Goal: Task Accomplishment & Management: Complete application form

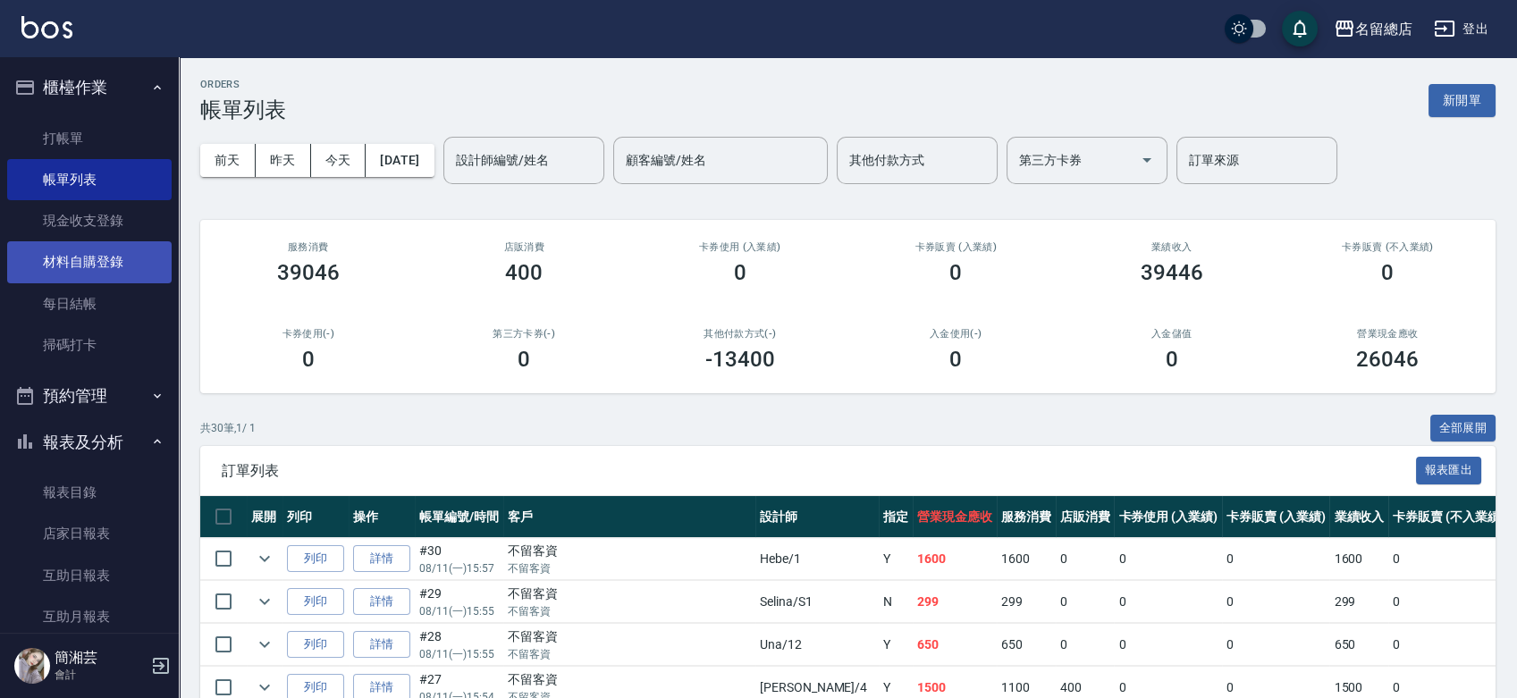
click at [81, 251] on link "材料自購登錄" at bounding box center [89, 261] width 164 height 41
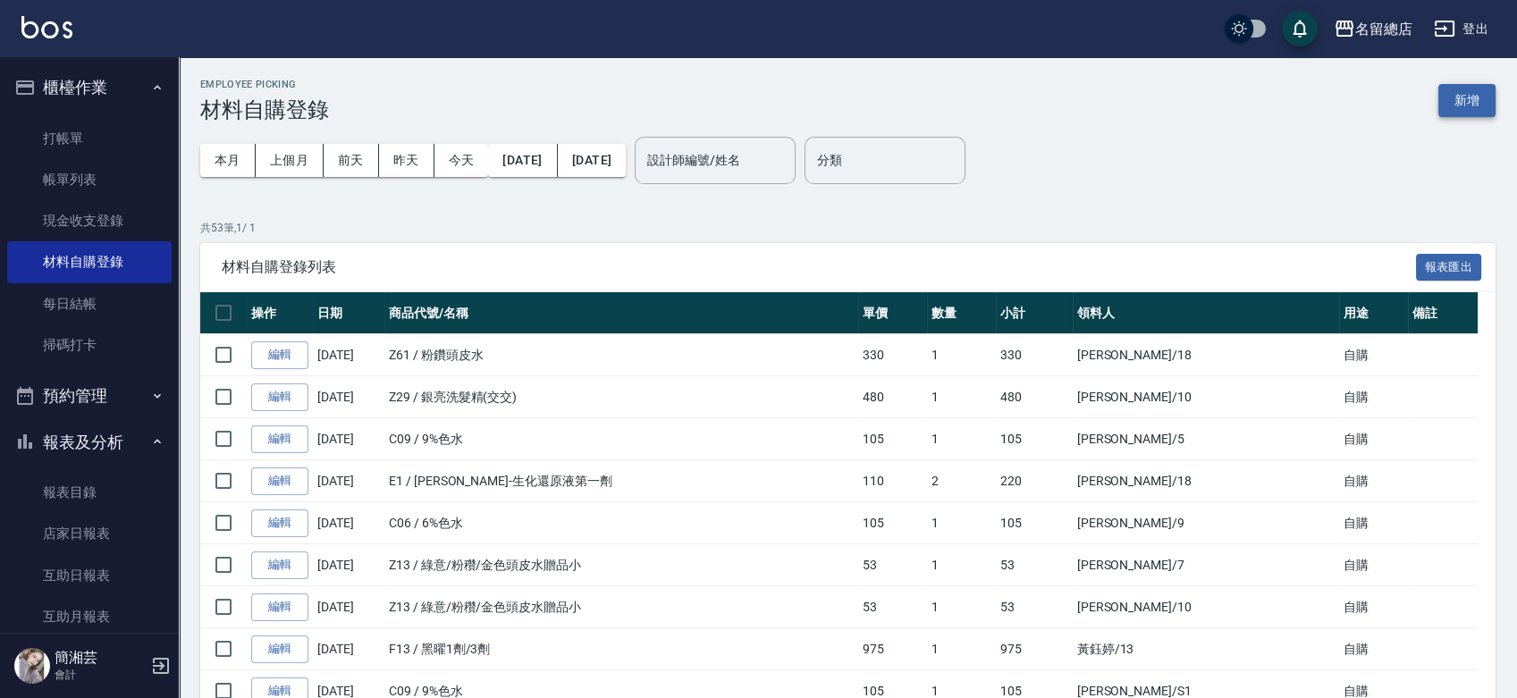
click at [1468, 88] on button "新增" at bounding box center [1466, 100] width 57 height 33
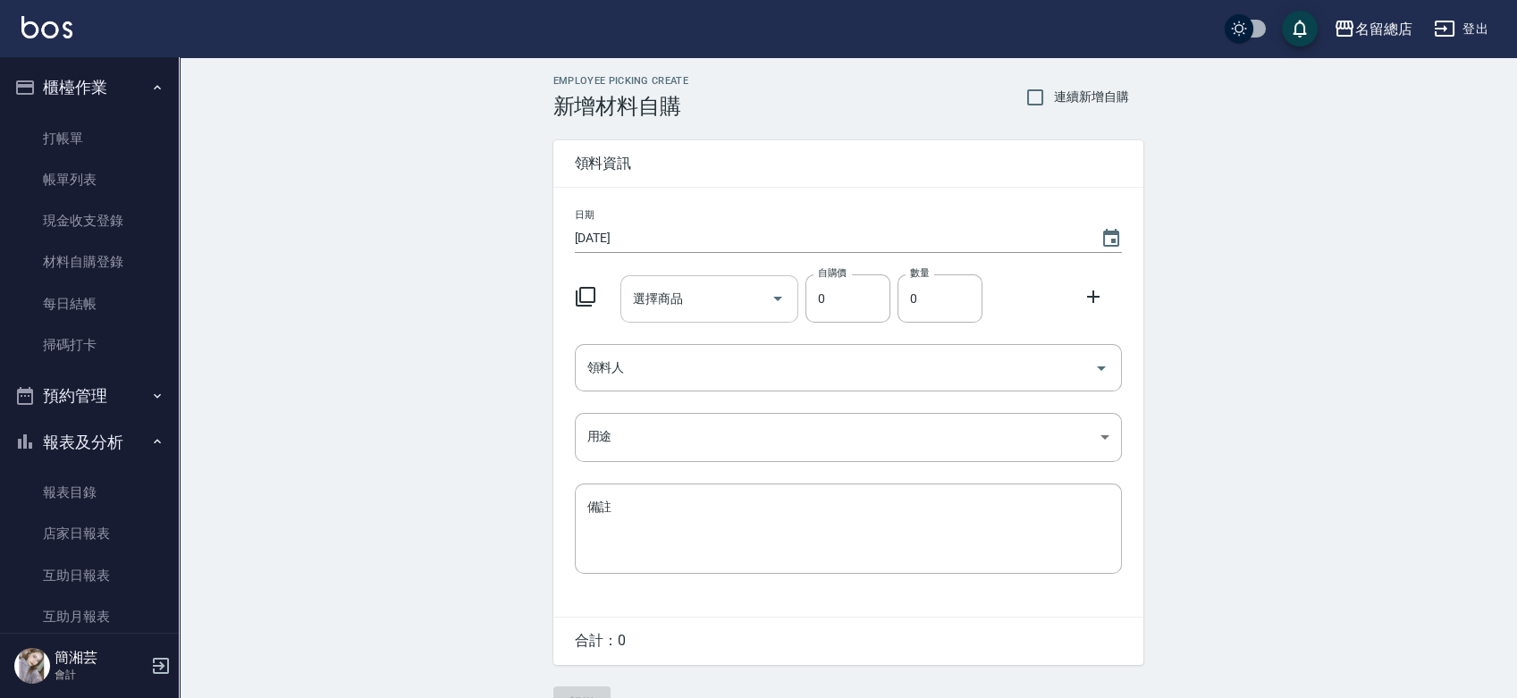
drag, startPoint x: 693, startPoint y: 283, endPoint x: 679, endPoint y: 292, distance: 16.1
click at [693, 283] on input "選擇商品" at bounding box center [695, 298] width 135 height 31
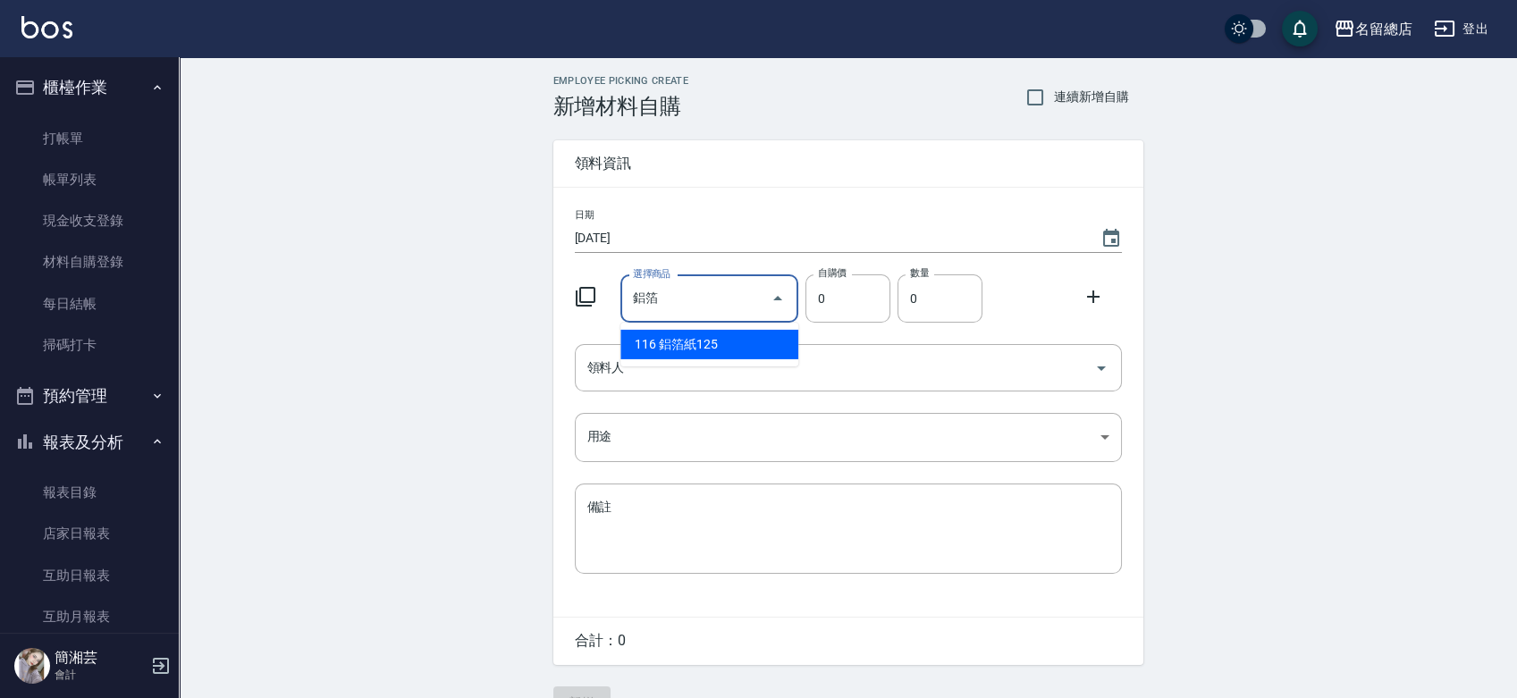
click at [726, 344] on li "116 鋁箔紙125" at bounding box center [709, 344] width 178 height 29
type input "鋁箔紙125"
type input "135"
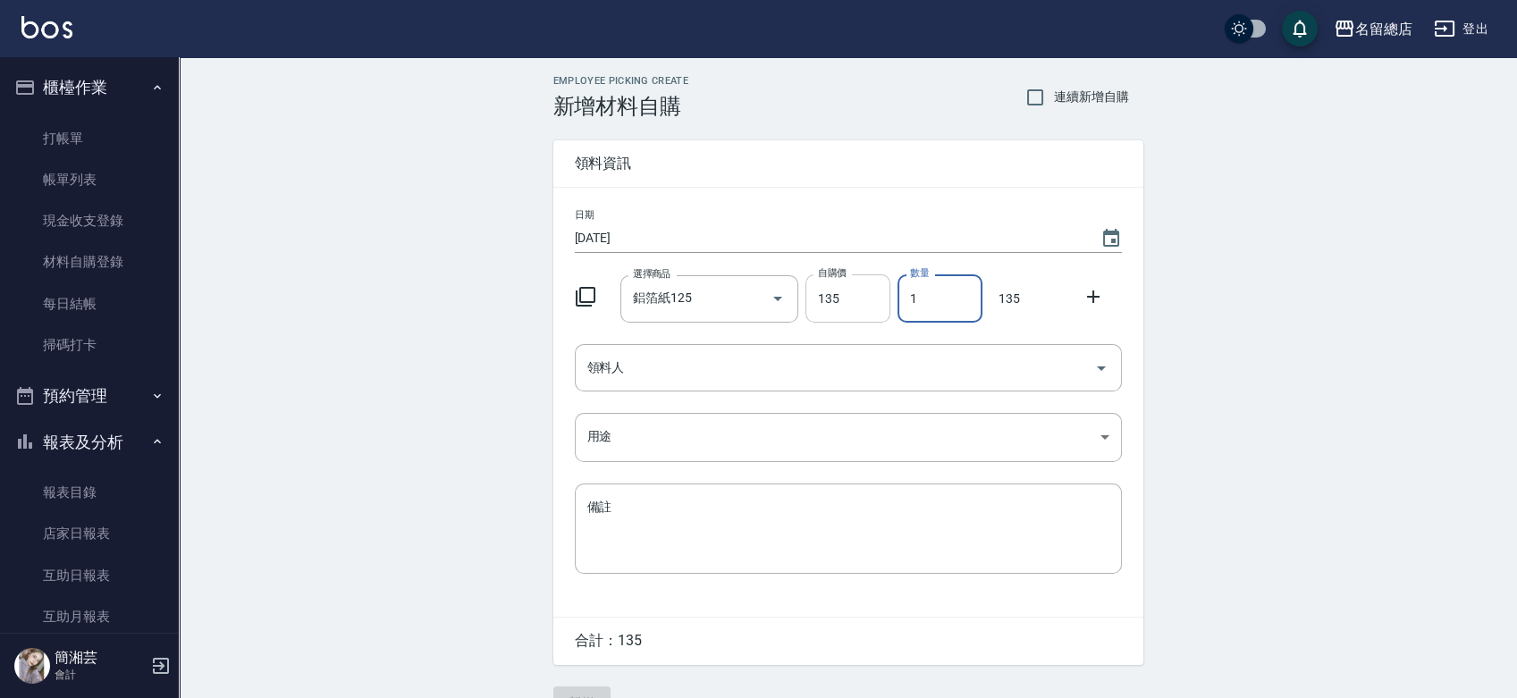
drag, startPoint x: 937, startPoint y: 303, endPoint x: 880, endPoint y: 306, distance: 57.3
click at [880, 306] on div "選擇商品 鋁箔紙125 選擇商品 自購價 135 自購價 數量 1 數量 135" at bounding box center [845, 294] width 554 height 55
type input "2"
click at [938, 367] on input "領料人" at bounding box center [835, 367] width 504 height 31
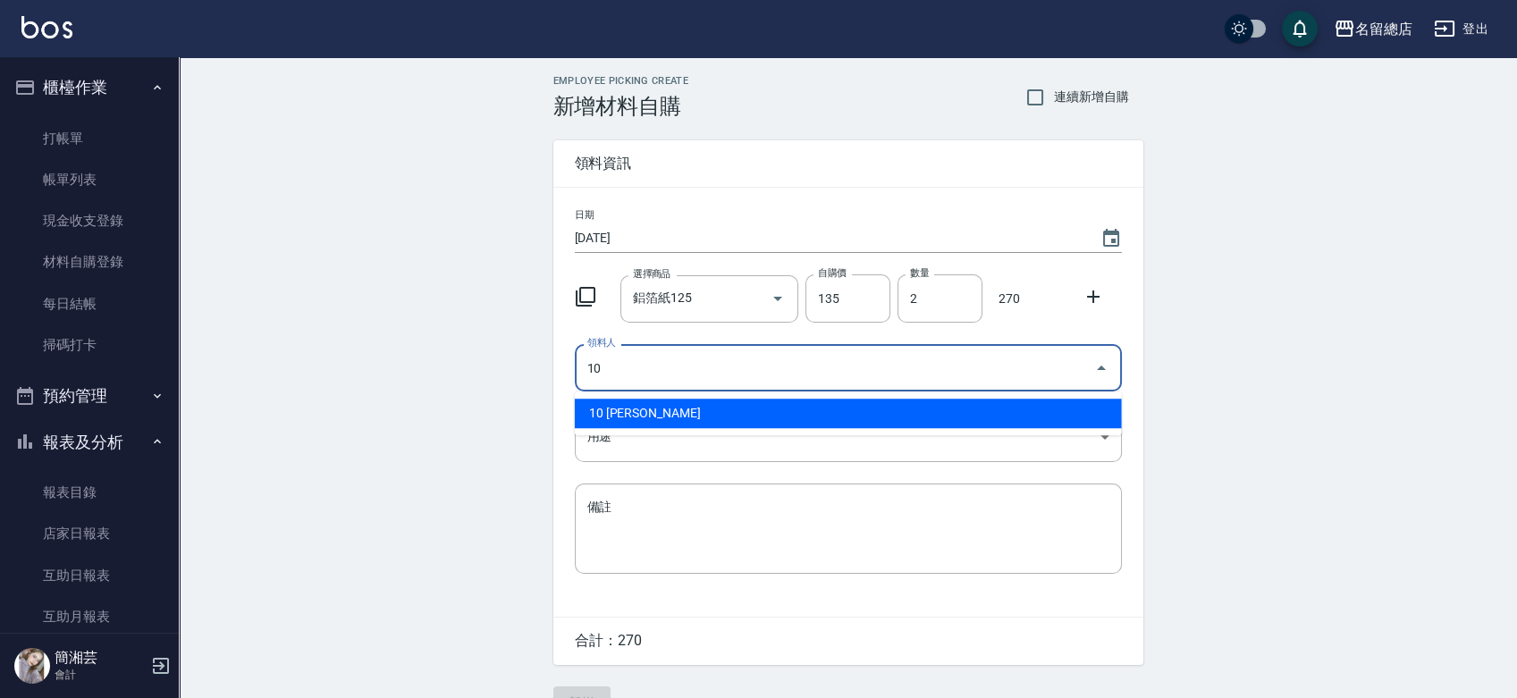
type input "10 [PERSON_NAME]"
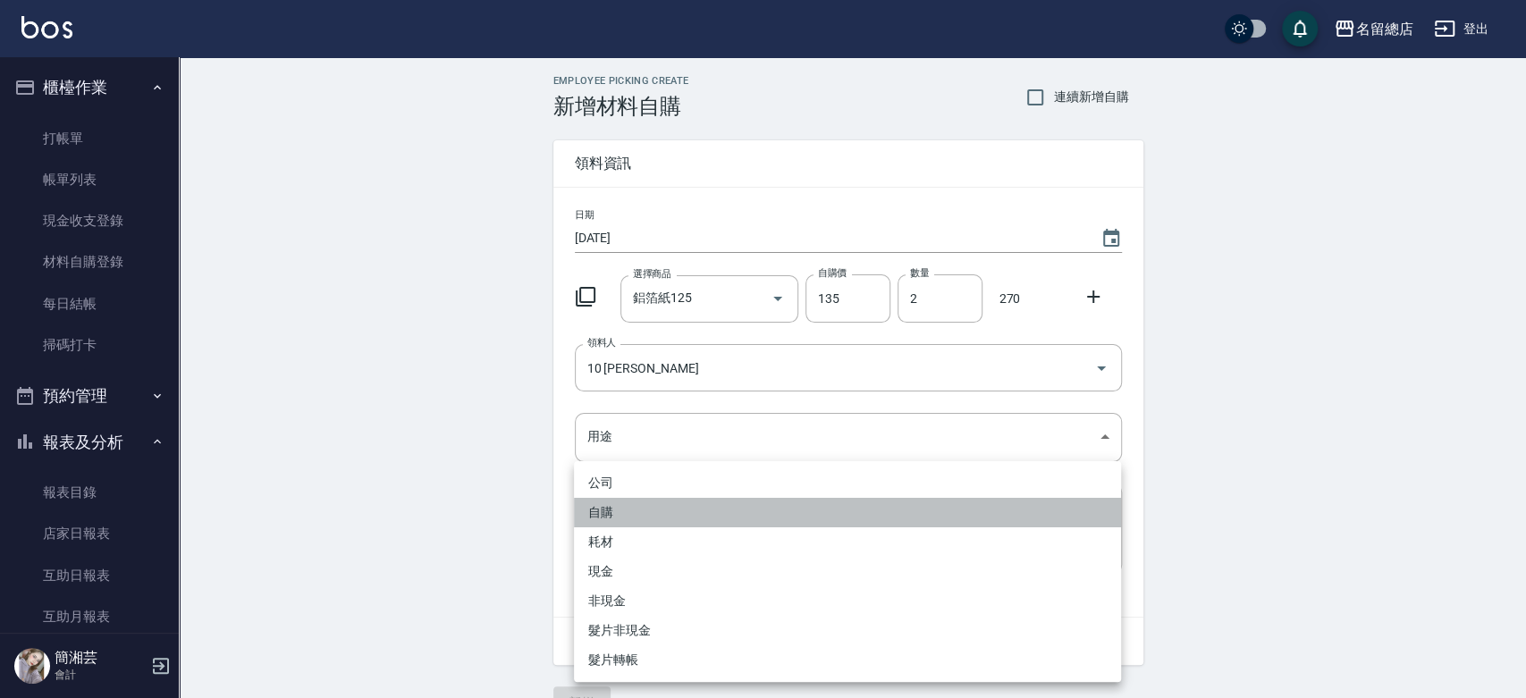
click at [607, 512] on li "自購" at bounding box center [847, 512] width 547 height 29
type input "自購"
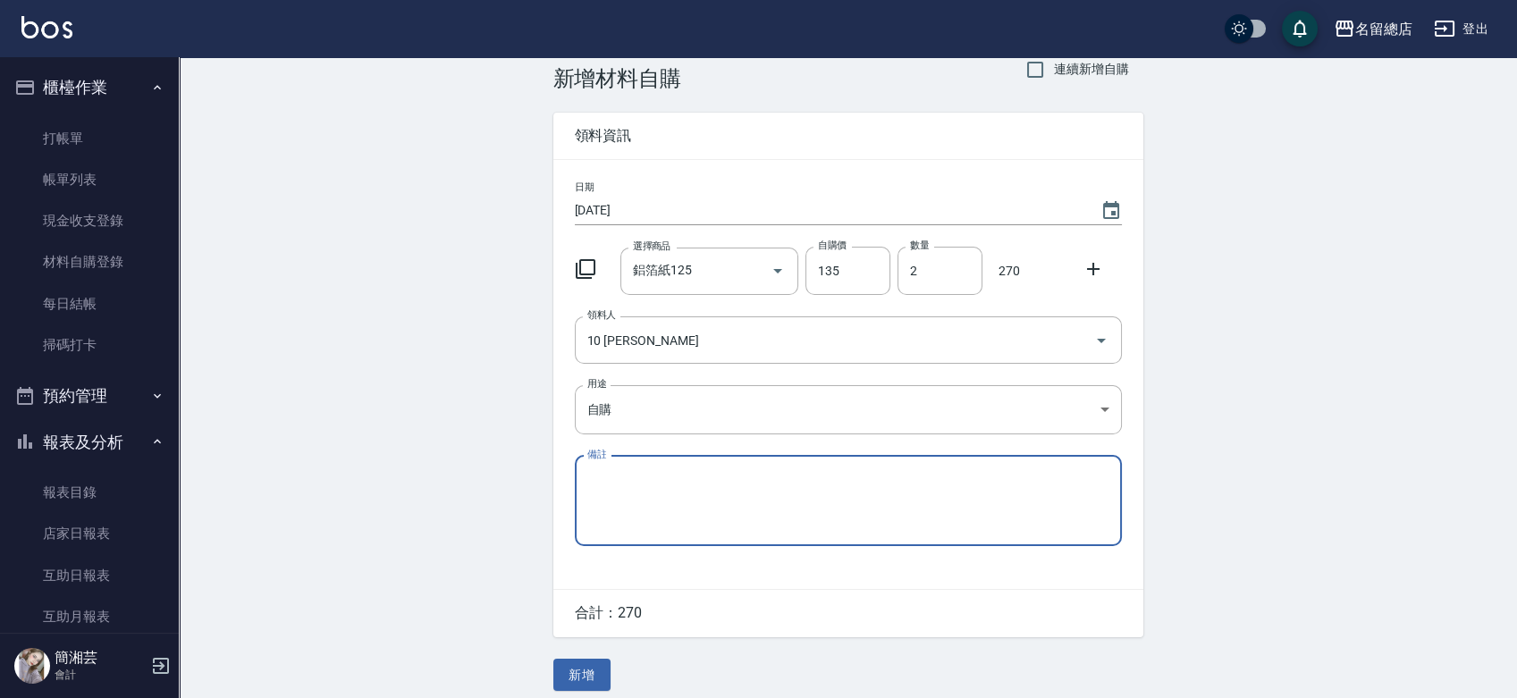
scroll to position [39, 0]
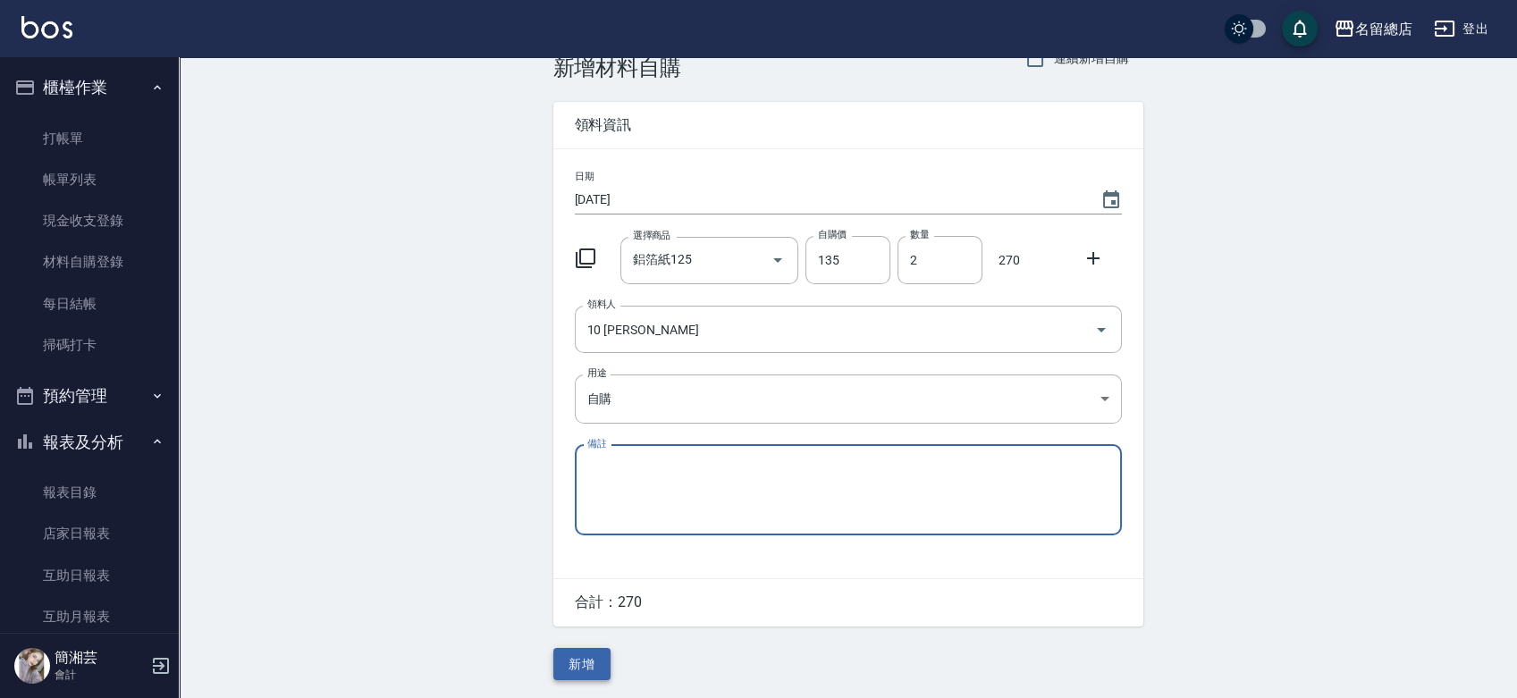
click at [587, 661] on button "新增" at bounding box center [581, 664] width 57 height 33
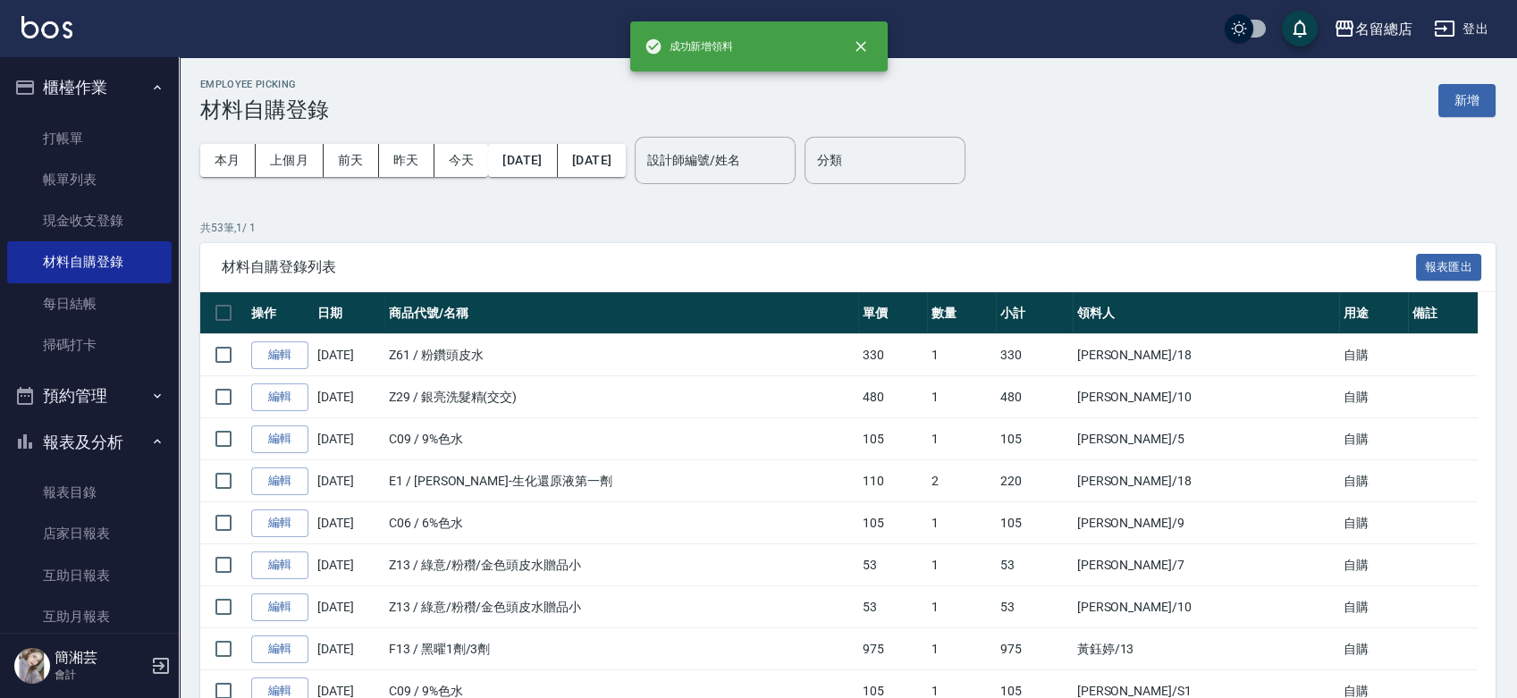
click at [72, 116] on ul "打帳單 帳單列表 現金收支登錄 材料自購登錄 每日結帳 掃碼打卡" at bounding box center [89, 242] width 164 height 263
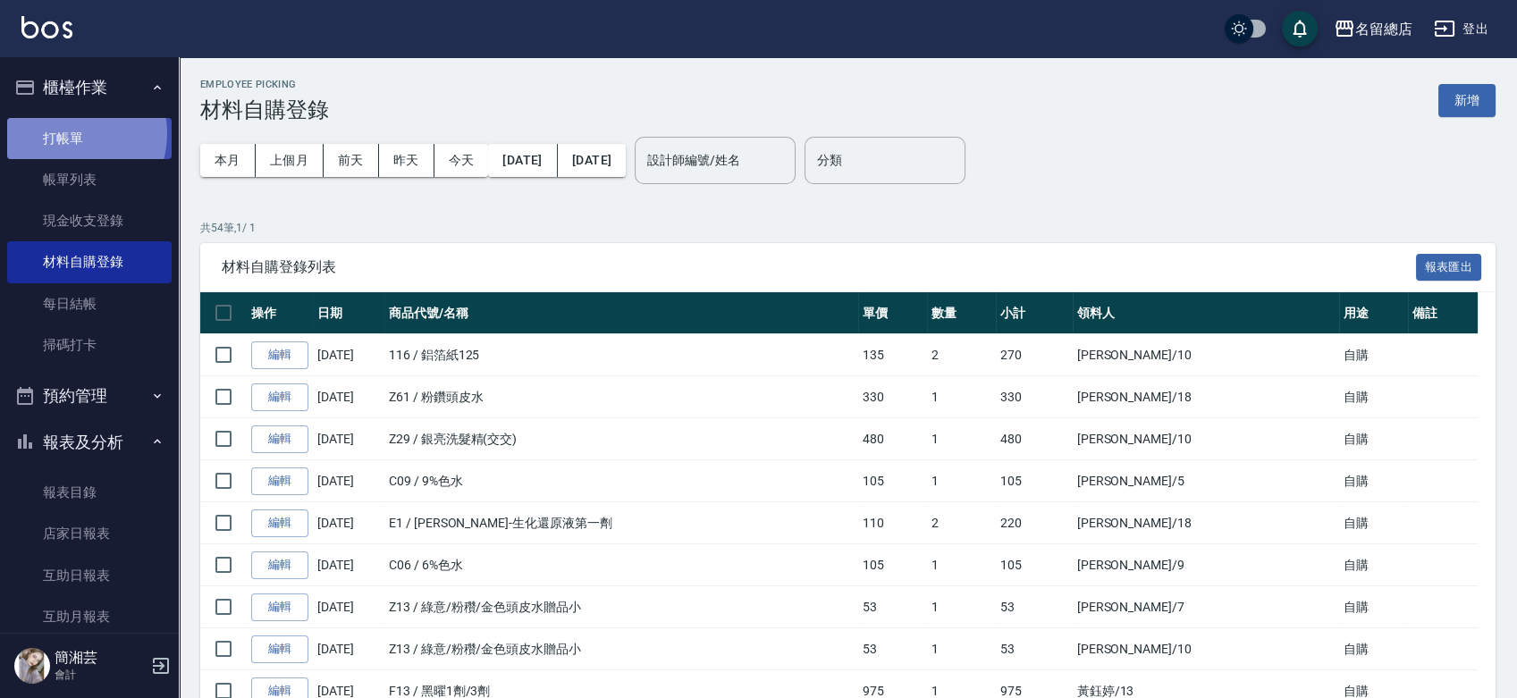
click at [73, 133] on link "打帳單" at bounding box center [89, 138] width 164 height 41
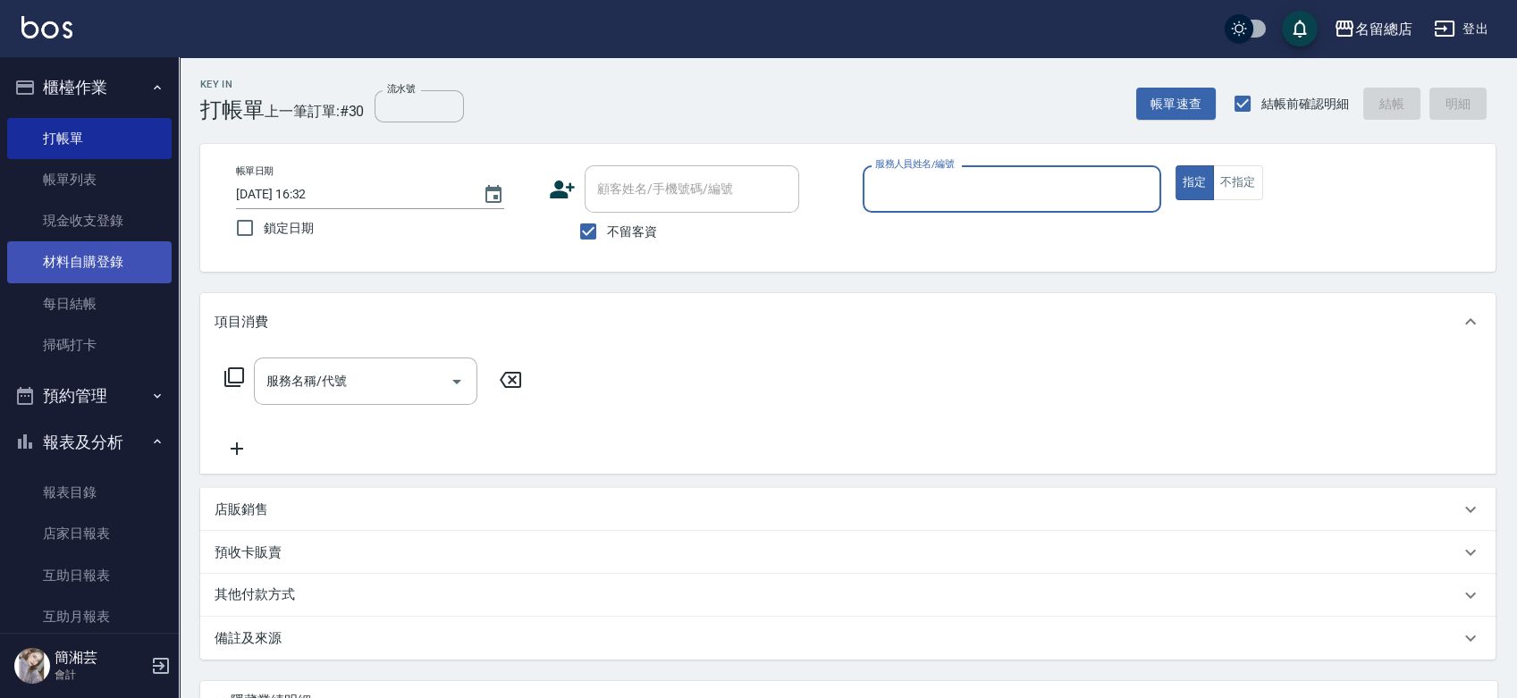
click at [80, 277] on link "材料自購登錄" at bounding box center [89, 261] width 164 height 41
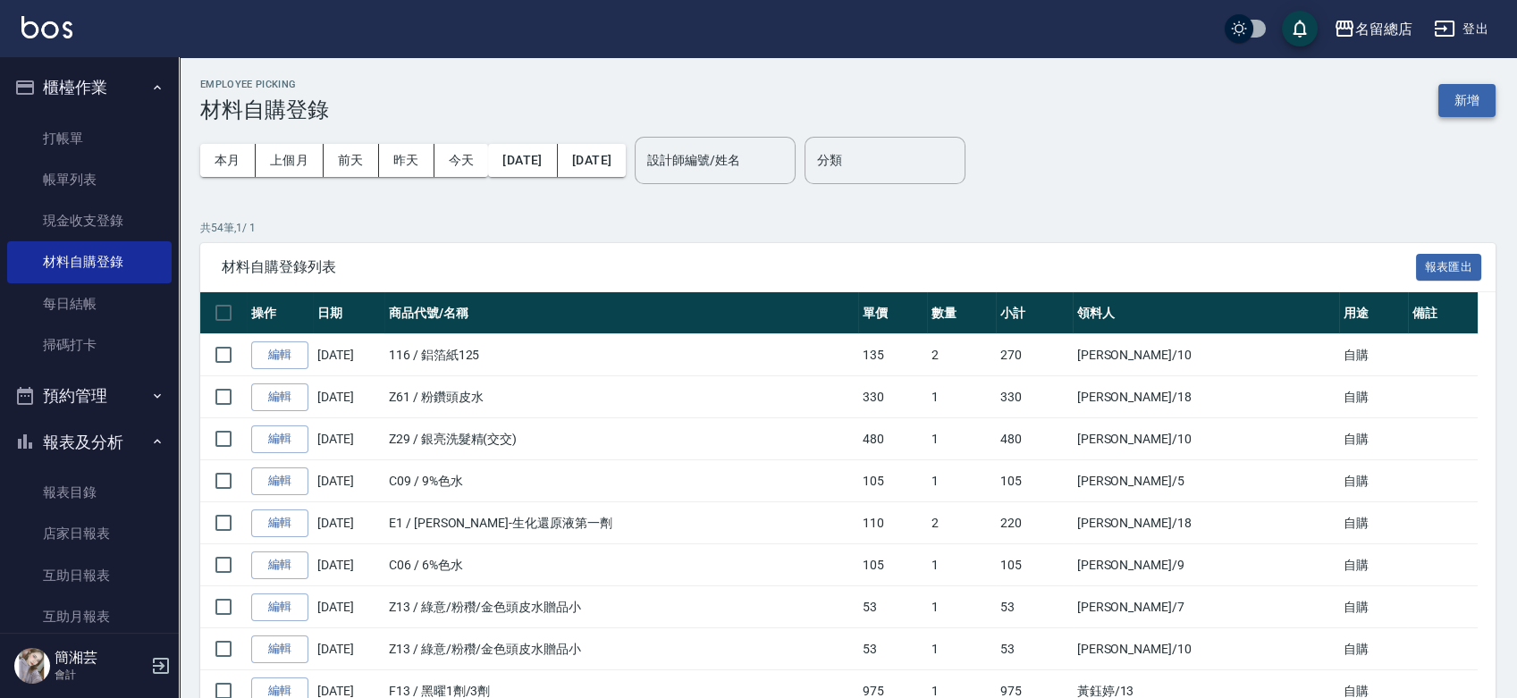
click at [1454, 92] on button "新增" at bounding box center [1466, 100] width 57 height 33
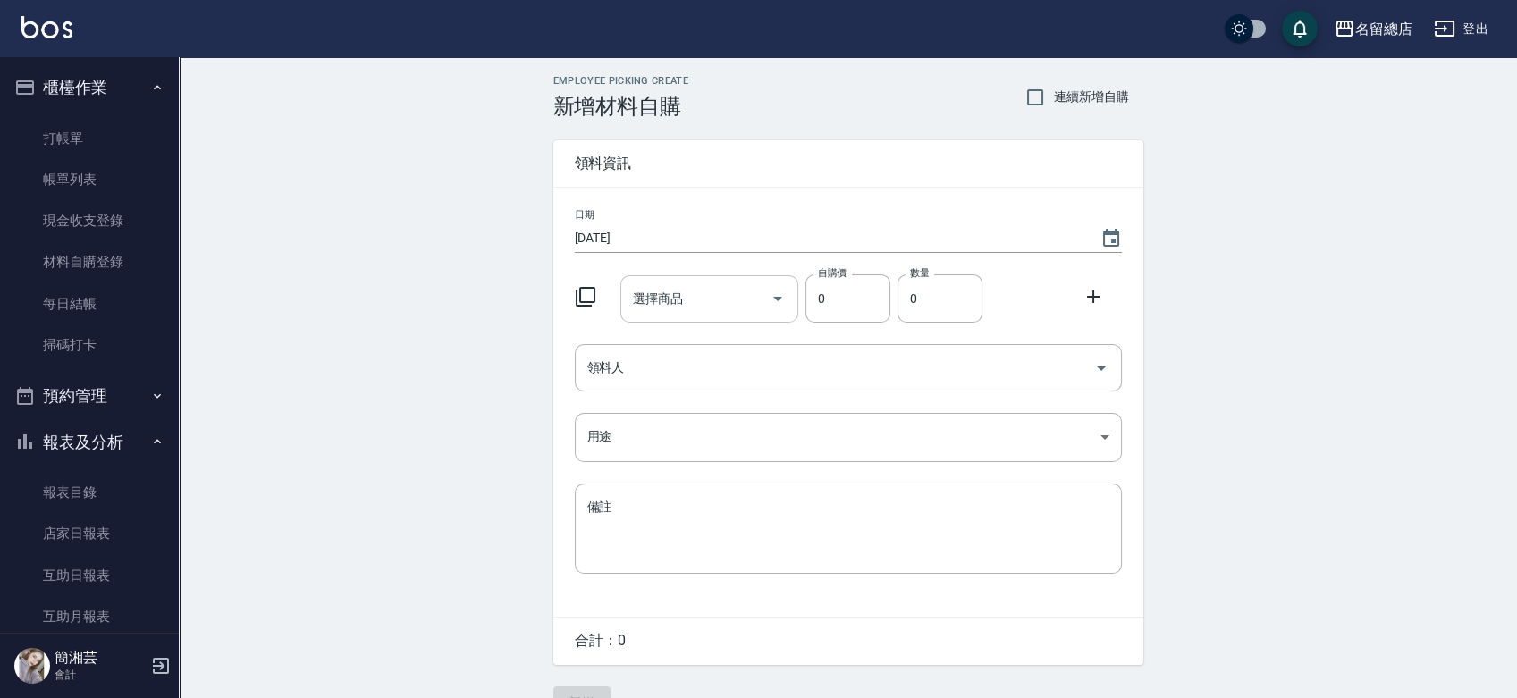
click at [732, 293] on input "選擇商品" at bounding box center [695, 298] width 135 height 31
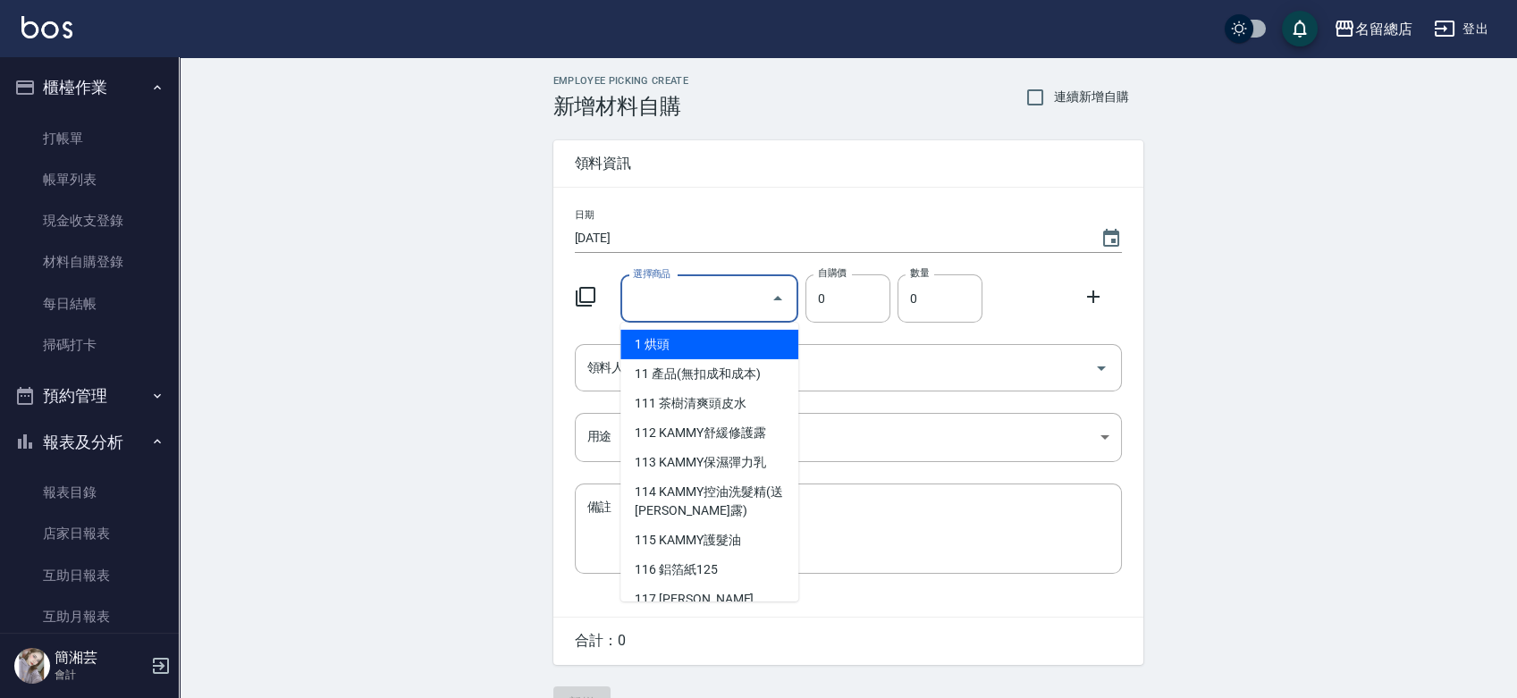
type input "6%色水"
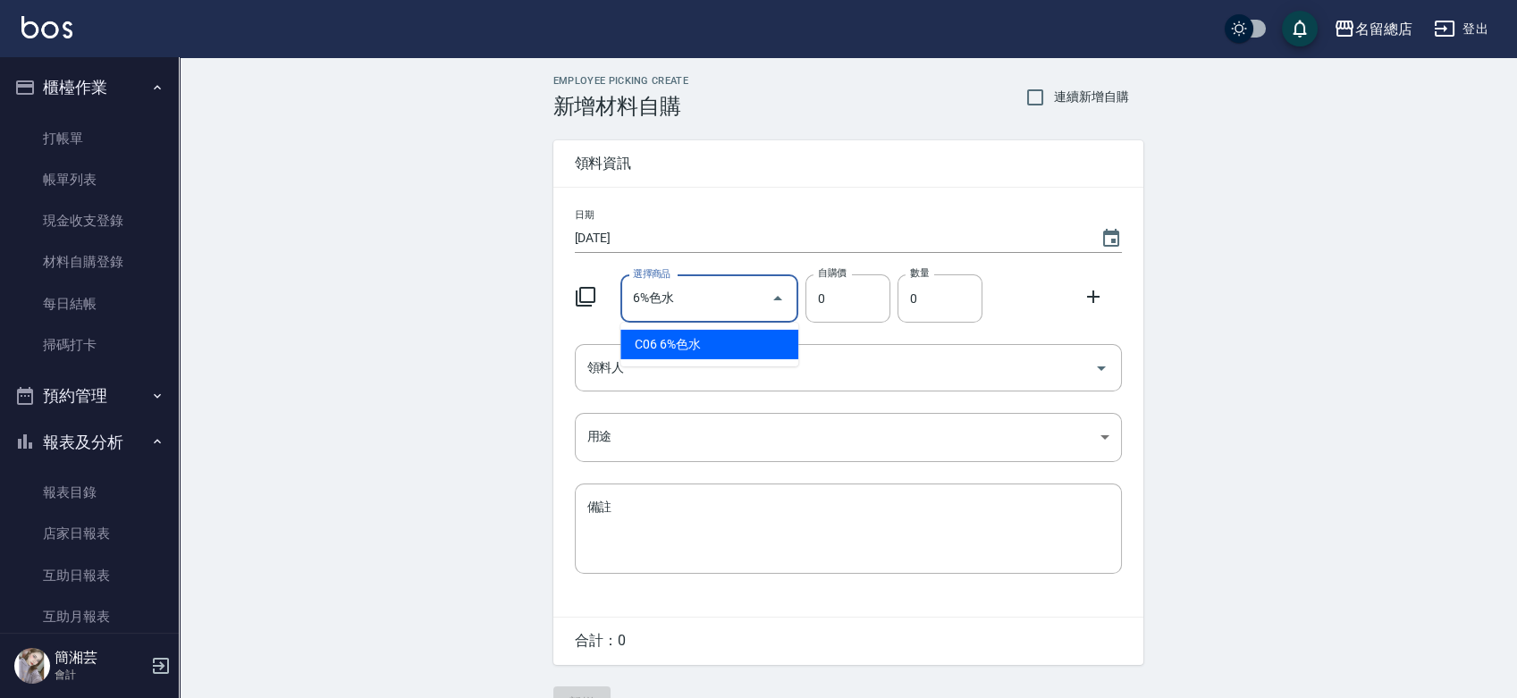
click at [689, 348] on li "C06 6%色水" at bounding box center [709, 344] width 178 height 29
type input "105"
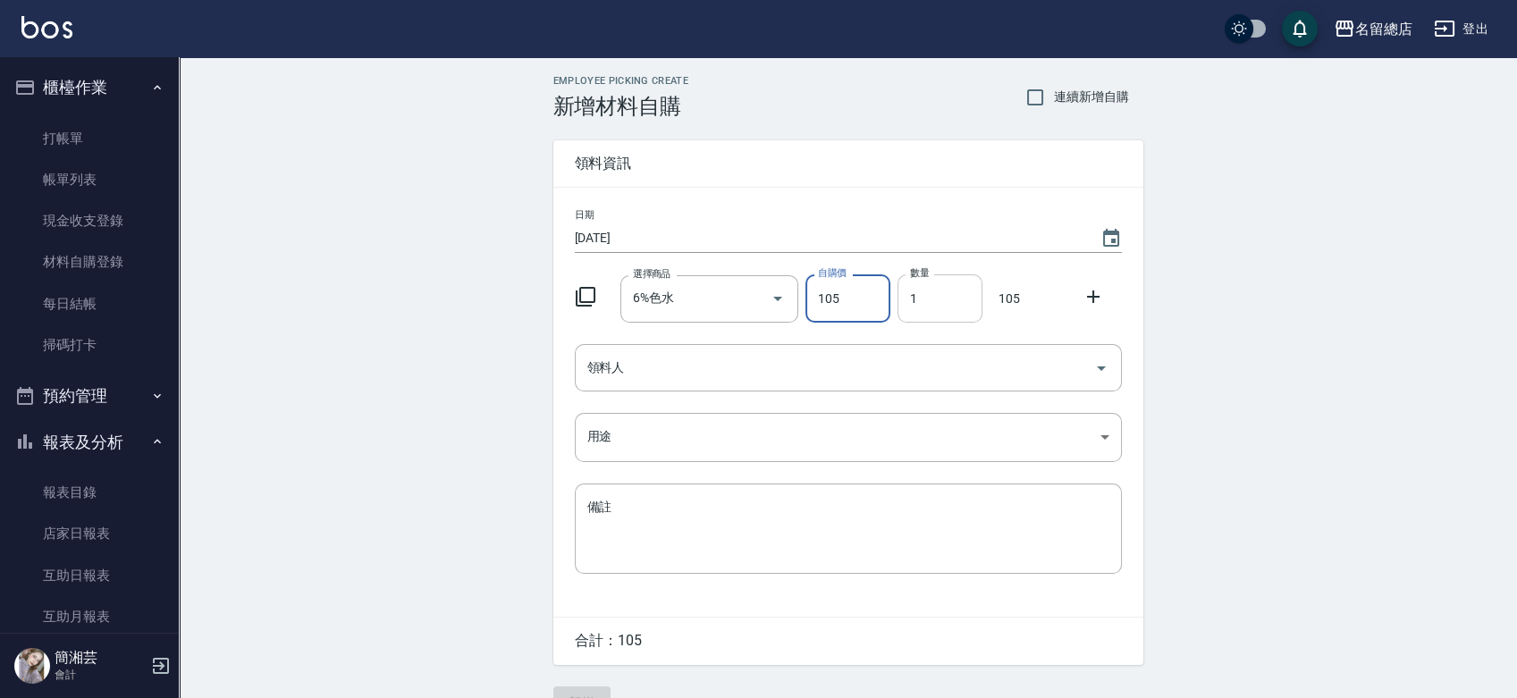
click at [924, 287] on div "數量 1 數量" at bounding box center [939, 298] width 85 height 48
drag, startPoint x: 920, startPoint y: 296, endPoint x: 885, endPoint y: 314, distance: 39.2
click at [885, 314] on div "選擇商品 6%色水 選擇商品 自購價 105 自購價 數量 1 數量 105" at bounding box center [845, 294] width 554 height 55
type input "2"
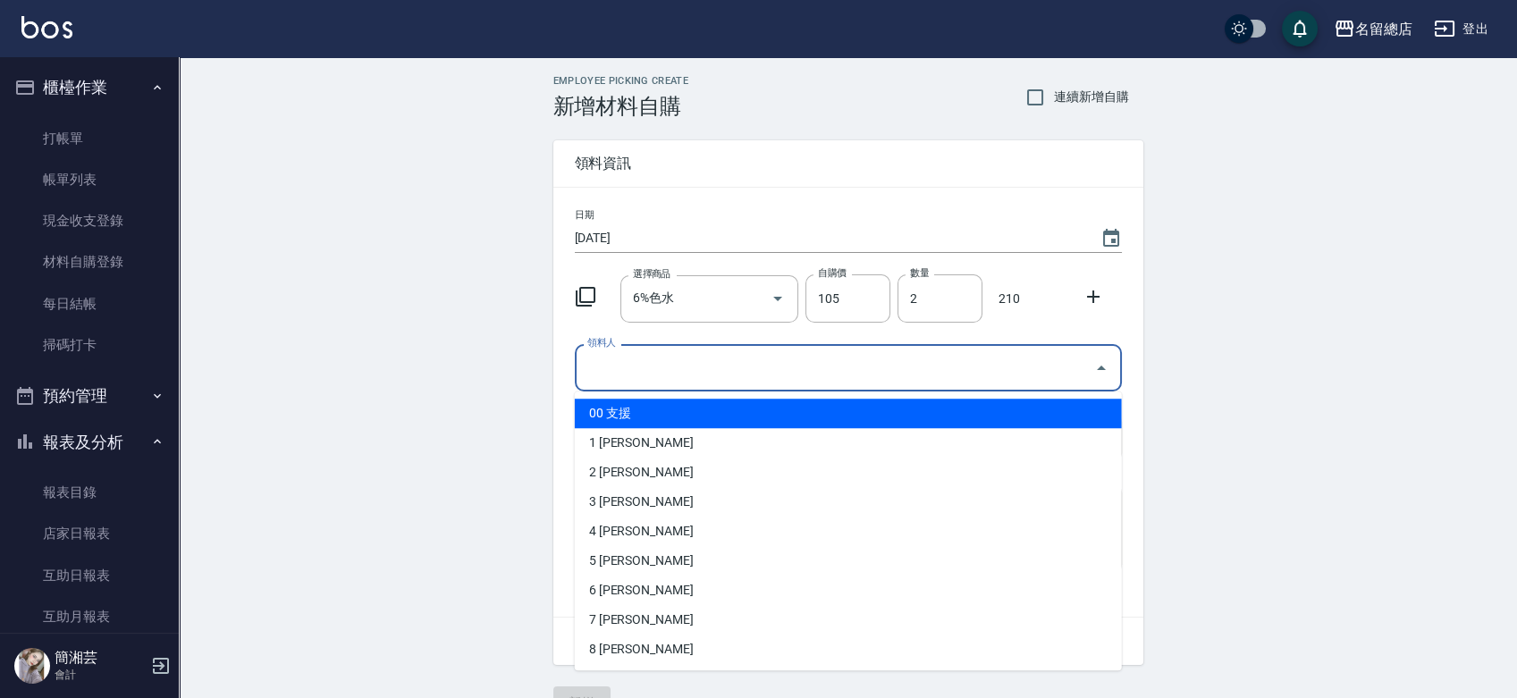
click at [823, 363] on input "領料人" at bounding box center [835, 367] width 504 height 31
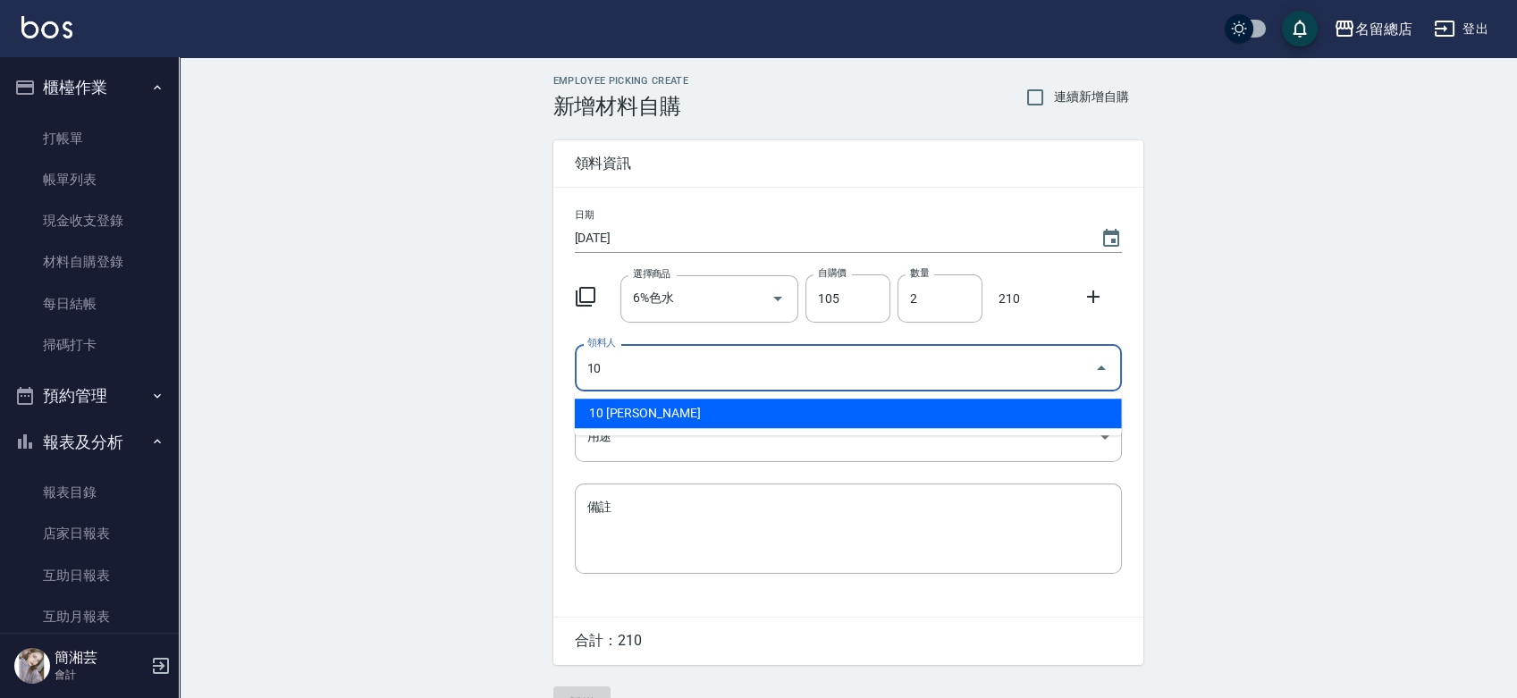
type input "10 [PERSON_NAME]"
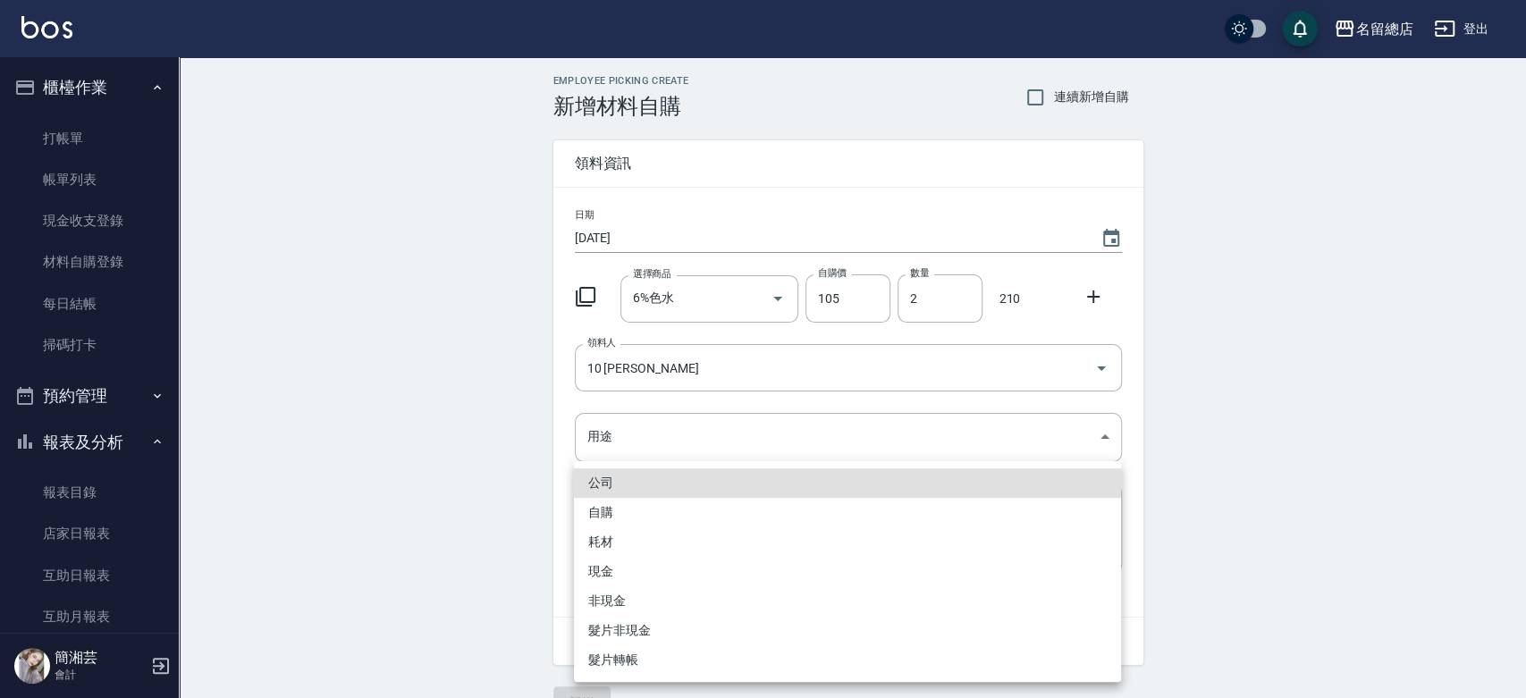
click at [622, 511] on li "自購" at bounding box center [847, 512] width 547 height 29
type input "自購"
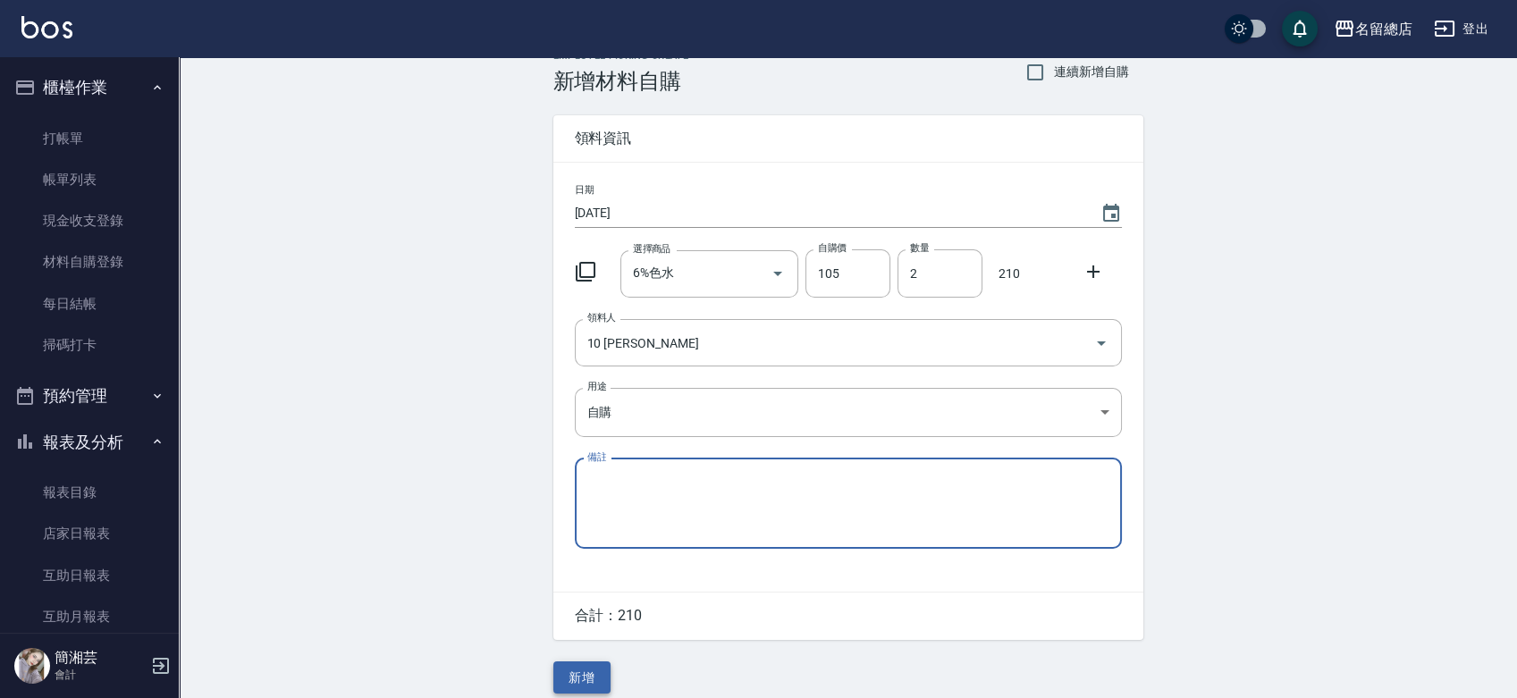
scroll to position [39, 0]
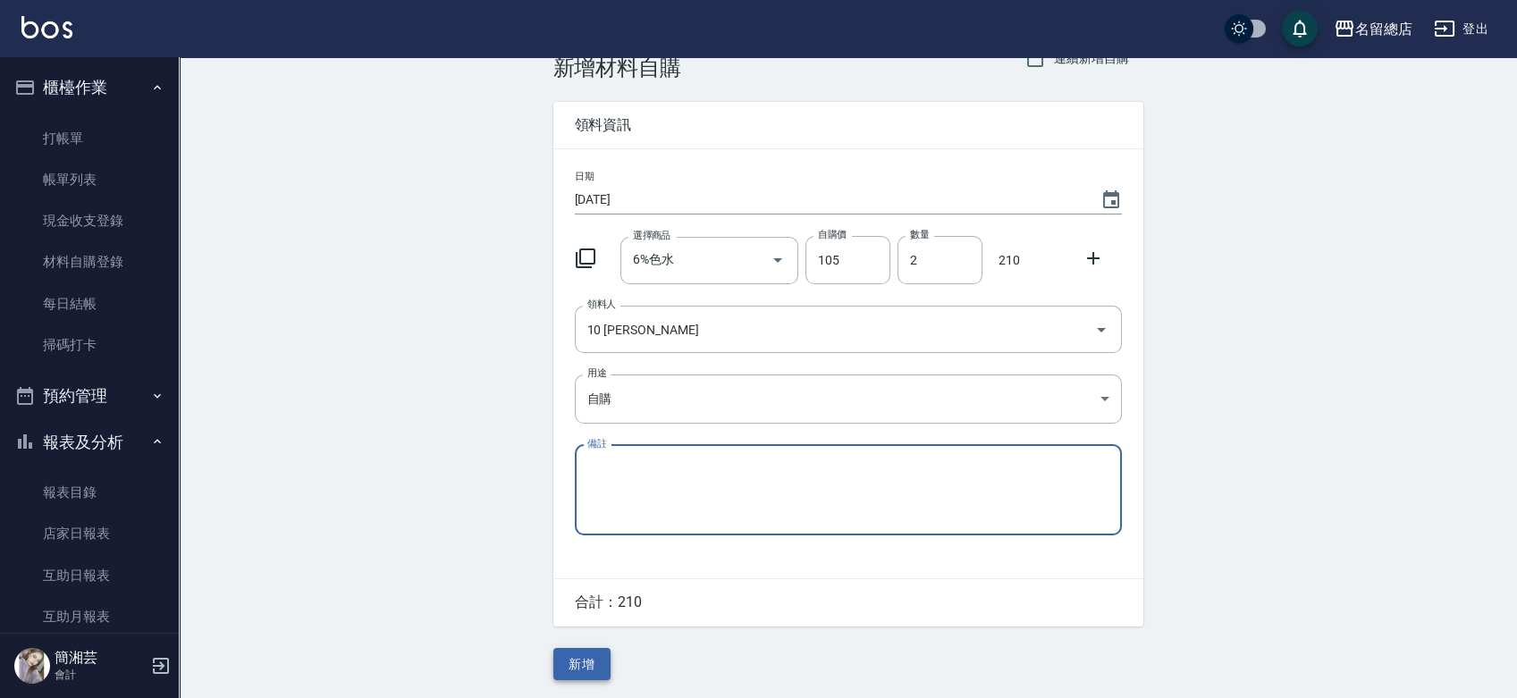
click at [577, 678] on button "新增" at bounding box center [581, 664] width 57 height 33
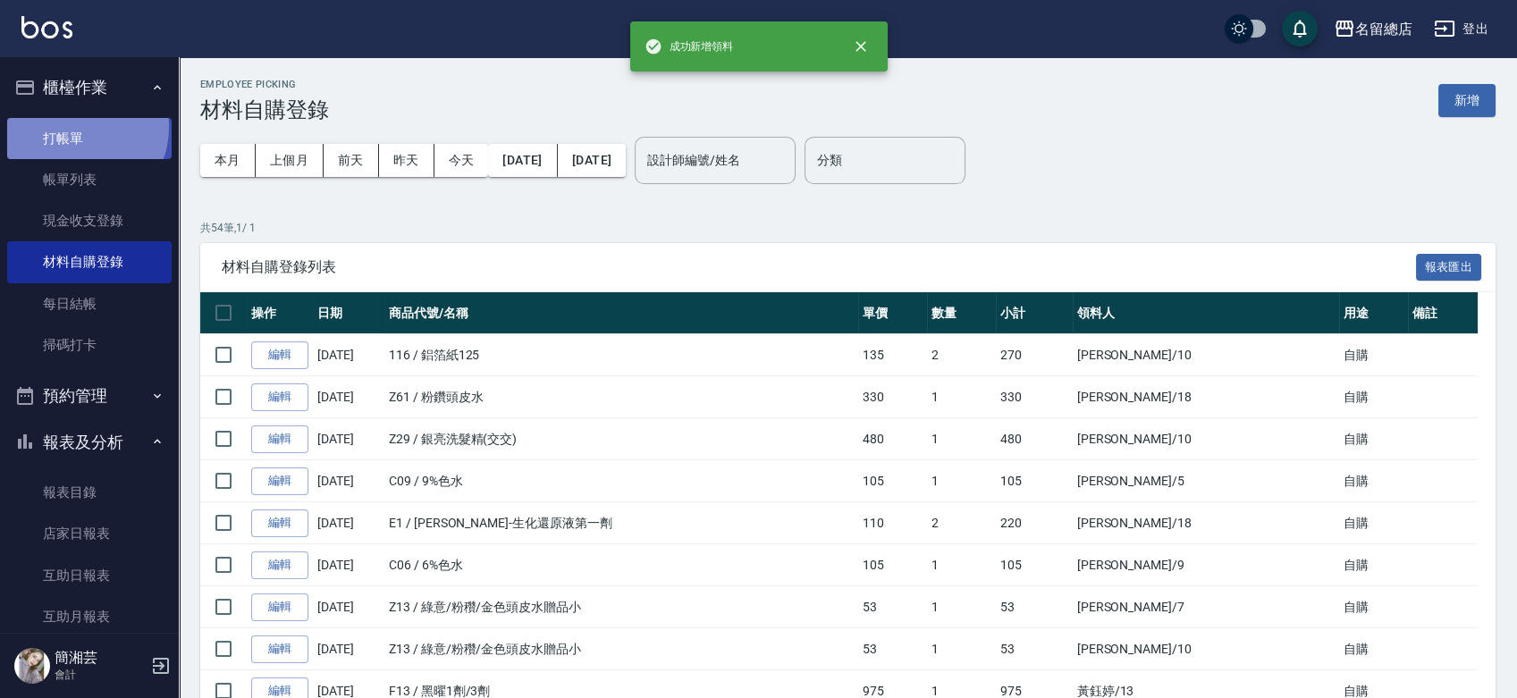
click at [77, 127] on link "打帳單" at bounding box center [89, 138] width 164 height 41
